Goal: Information Seeking & Learning: Learn about a topic

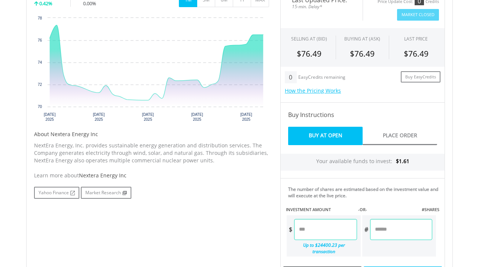
scroll to position [252, 0]
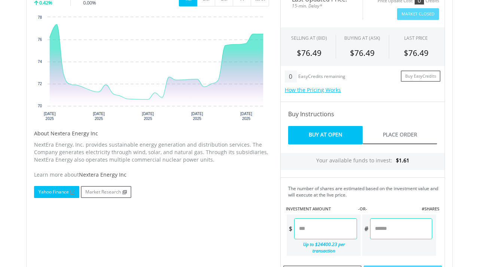
click at [56, 192] on link "Yahoo Finance" at bounding box center [56, 192] width 45 height 12
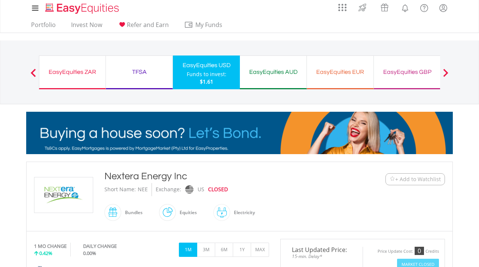
scroll to position [0, 0]
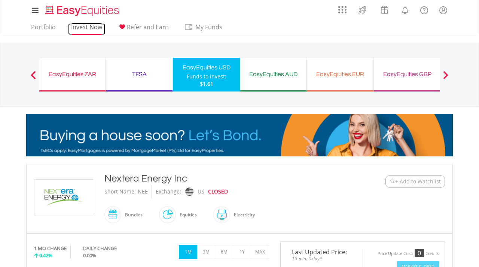
click at [75, 27] on link "Invest Now" at bounding box center [86, 29] width 37 height 12
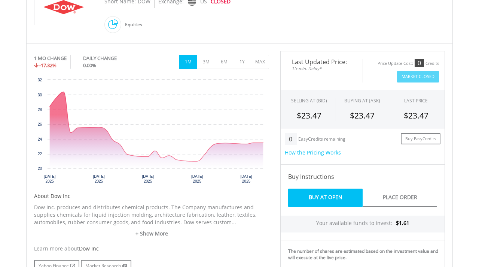
scroll to position [191, 0]
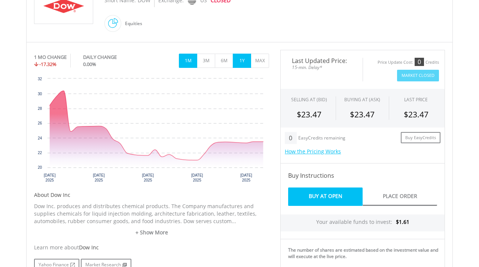
click at [241, 58] on button "1Y" at bounding box center [242, 61] width 18 height 14
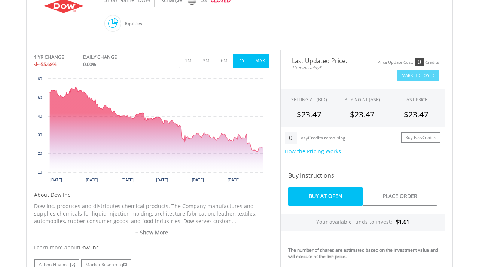
click at [258, 59] on button "MAX" at bounding box center [260, 61] width 18 height 14
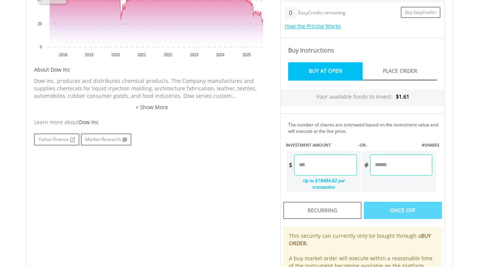
scroll to position [322, 0]
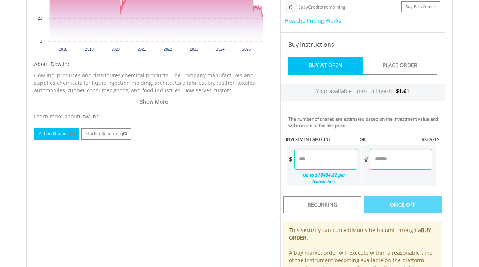
click at [60, 133] on link "Yahoo Finance" at bounding box center [56, 134] width 45 height 12
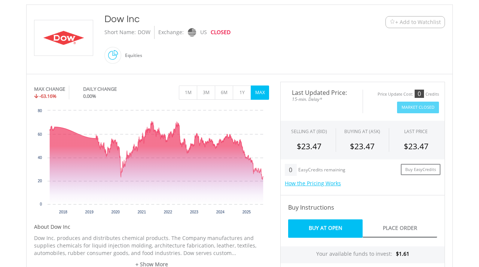
scroll to position [0, 0]
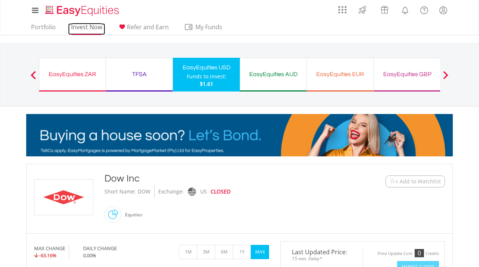
click at [75, 27] on link "Invest Now" at bounding box center [86, 29] width 37 height 12
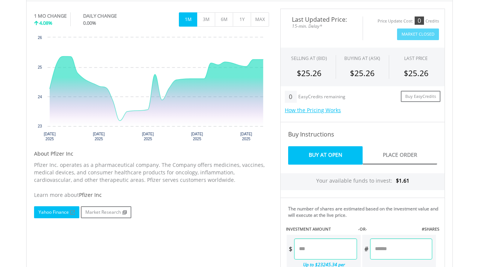
scroll to position [212, 0]
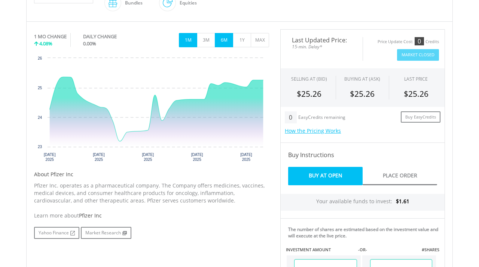
click at [223, 38] on button "6M" at bounding box center [224, 40] width 18 height 14
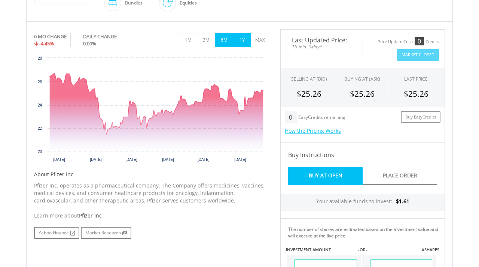
click at [242, 38] on button "1Y" at bounding box center [242, 40] width 18 height 14
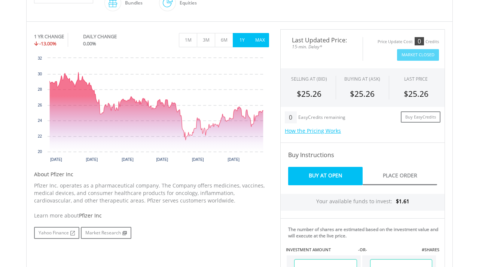
click at [259, 39] on button "MAX" at bounding box center [260, 40] width 18 height 14
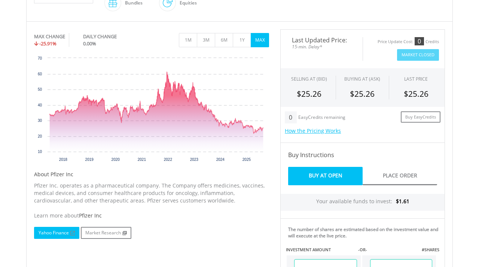
click at [57, 229] on link "Yahoo Finance" at bounding box center [56, 233] width 45 height 12
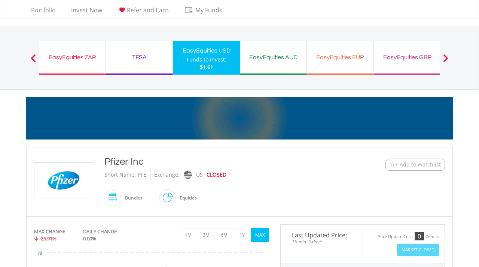
scroll to position [0, 0]
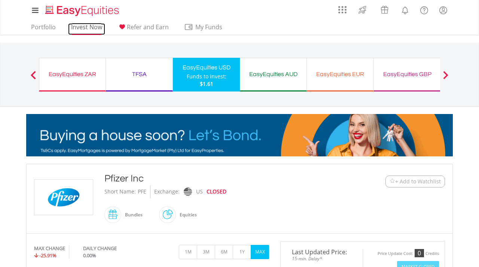
click at [74, 25] on link "Invest Now" at bounding box center [86, 29] width 37 height 12
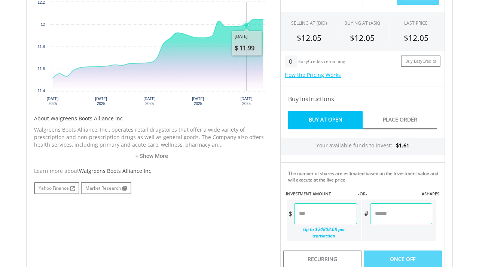
scroll to position [280, 0]
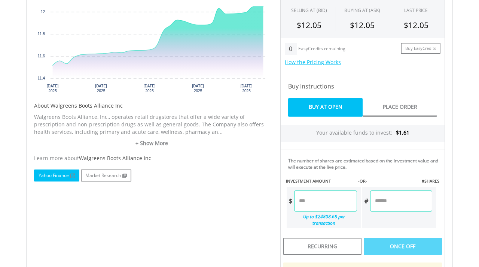
click at [58, 176] on link "Yahoo Finance" at bounding box center [56, 175] width 45 height 12
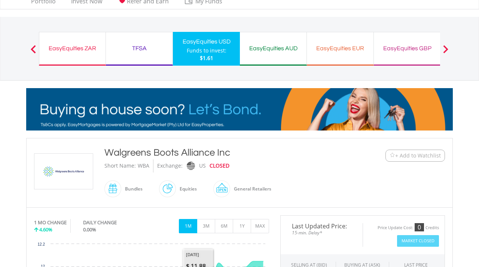
scroll to position [0, 0]
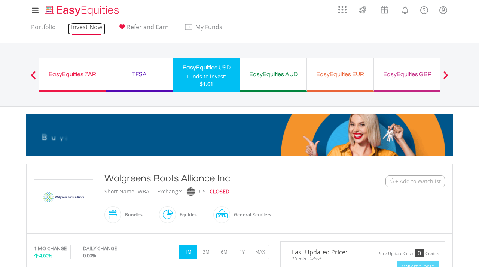
click at [93, 28] on link "Invest Now" at bounding box center [86, 29] width 37 height 12
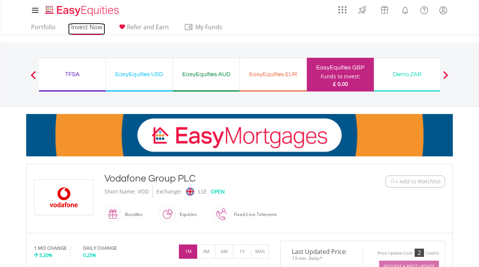
click at [73, 27] on link "Invest Now" at bounding box center [86, 29] width 37 height 12
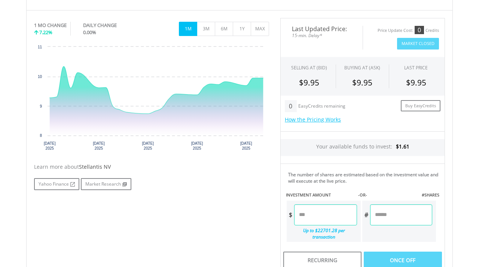
scroll to position [223, 0]
click at [55, 183] on link "Yahoo Finance" at bounding box center [56, 184] width 45 height 12
